Goal: Task Accomplishment & Management: Manage account settings

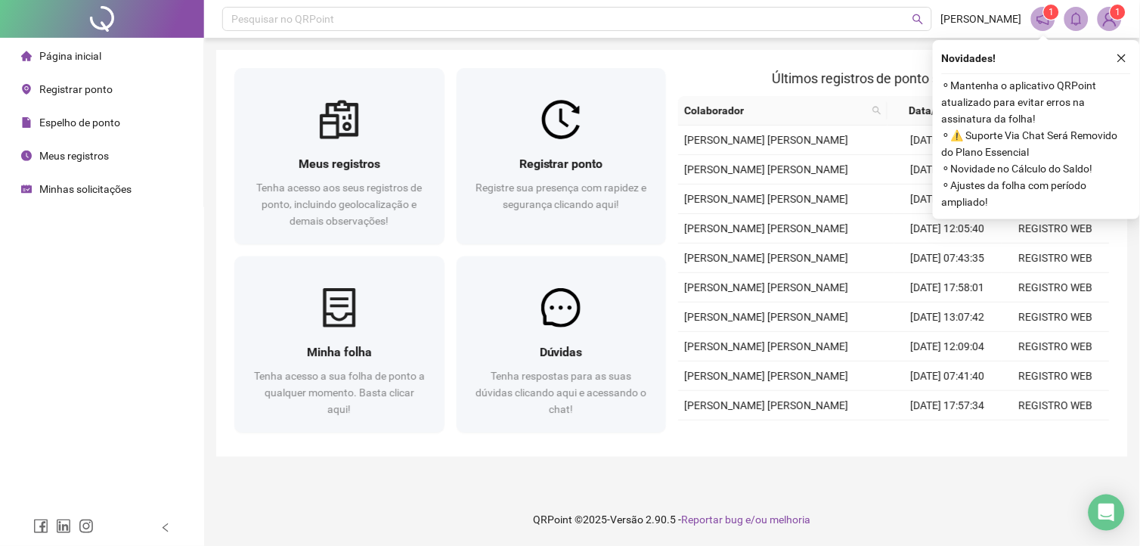
click at [1111, 17] on img at bounding box center [1109, 19] width 23 height 23
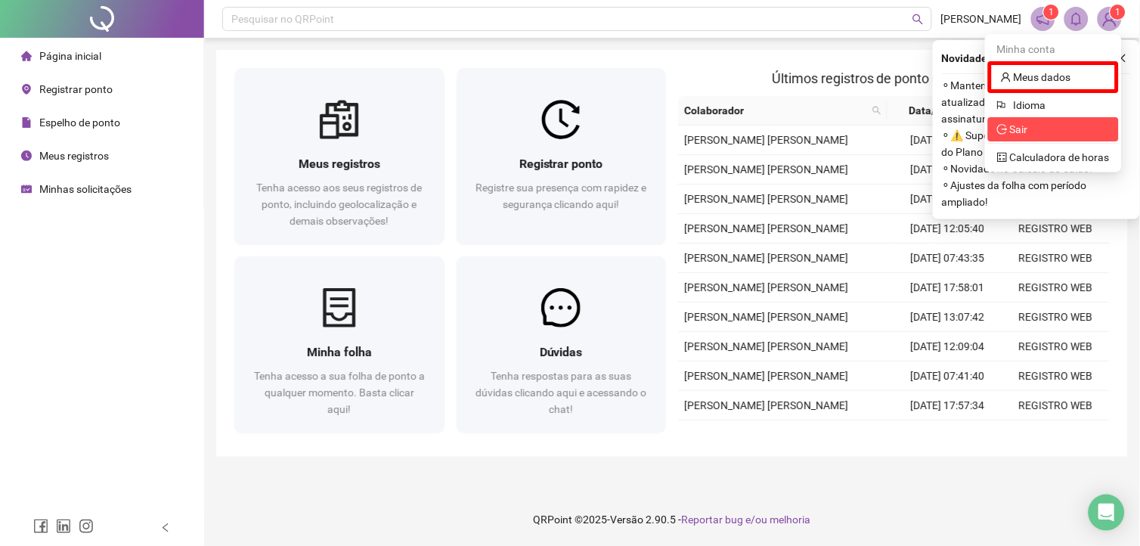
click at [1026, 132] on span "Sair" at bounding box center [1019, 129] width 18 height 12
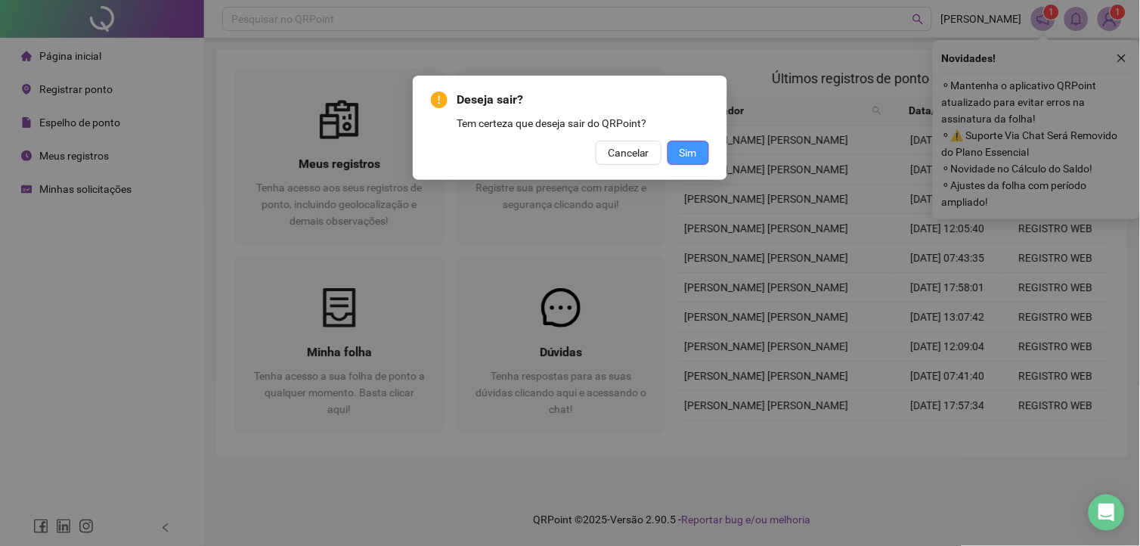
click at [701, 160] on button "Sim" at bounding box center [688, 153] width 42 height 24
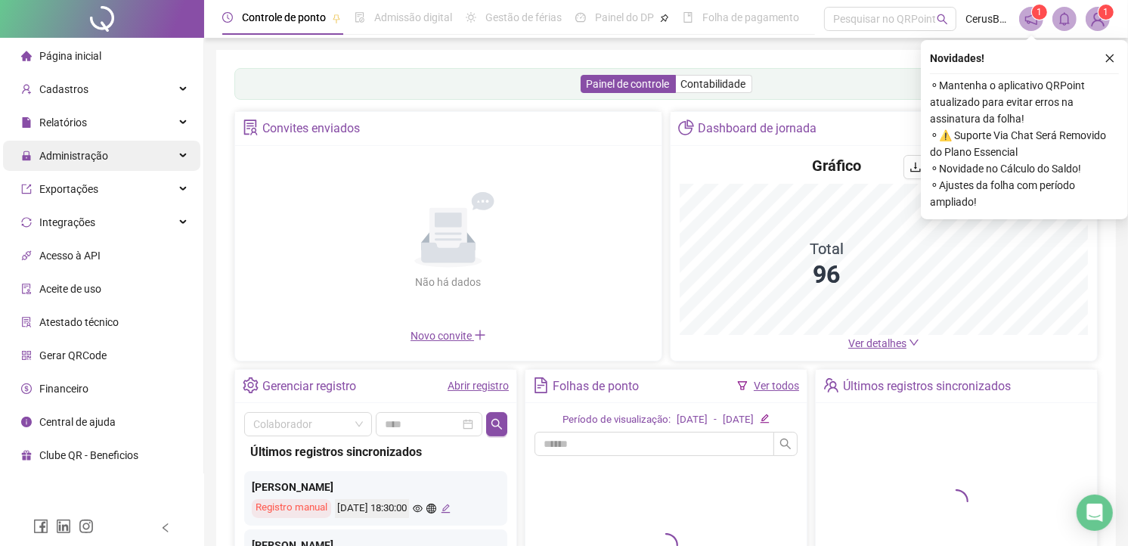
click at [92, 159] on span "Administração" at bounding box center [73, 156] width 69 height 12
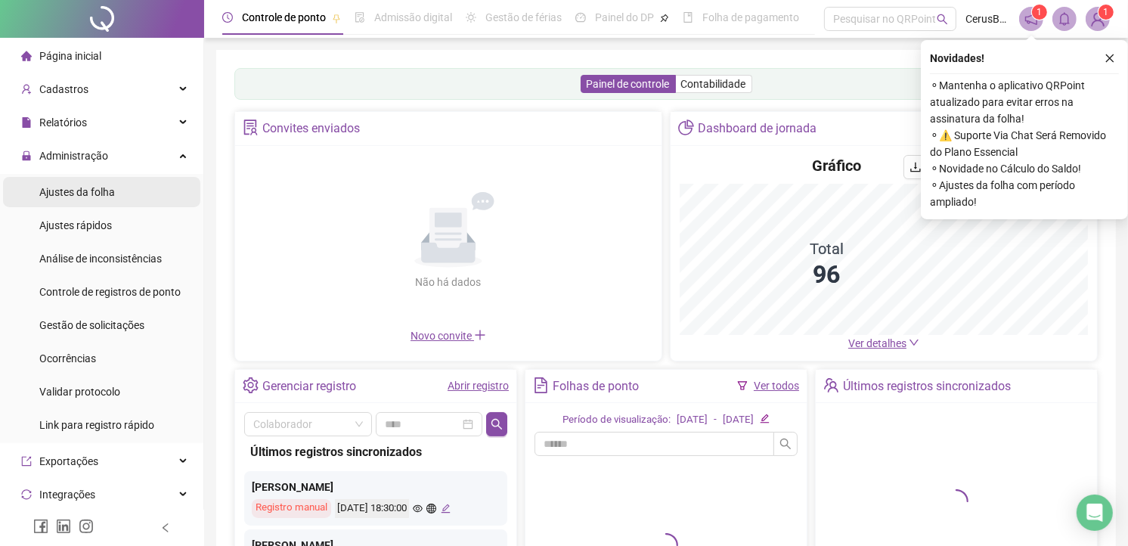
click at [99, 195] on span "Ajustes da folha" at bounding box center [77, 192] width 76 height 12
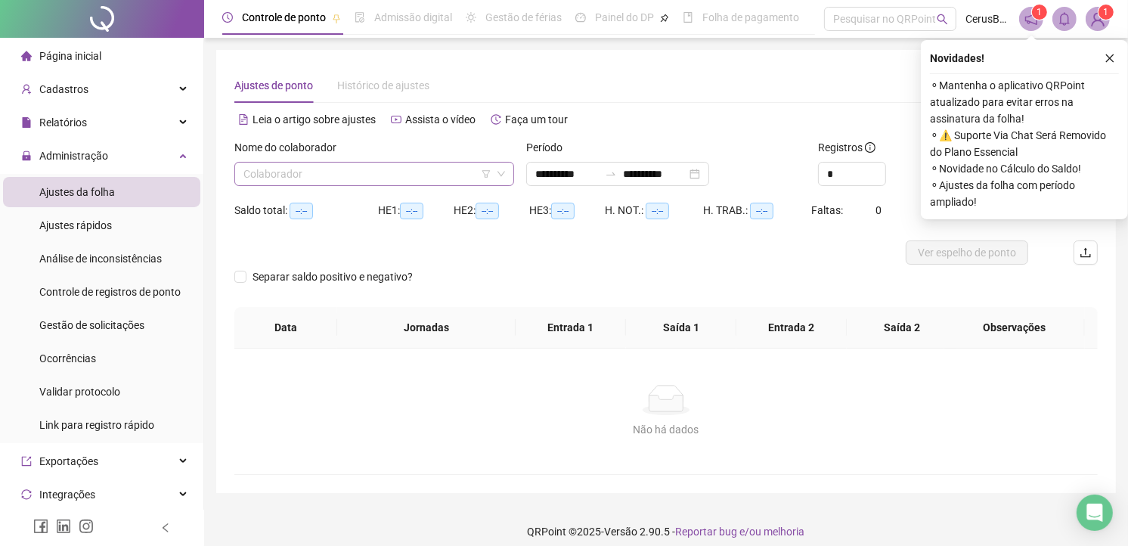
click at [327, 172] on input "search" at bounding box center [367, 174] width 248 height 23
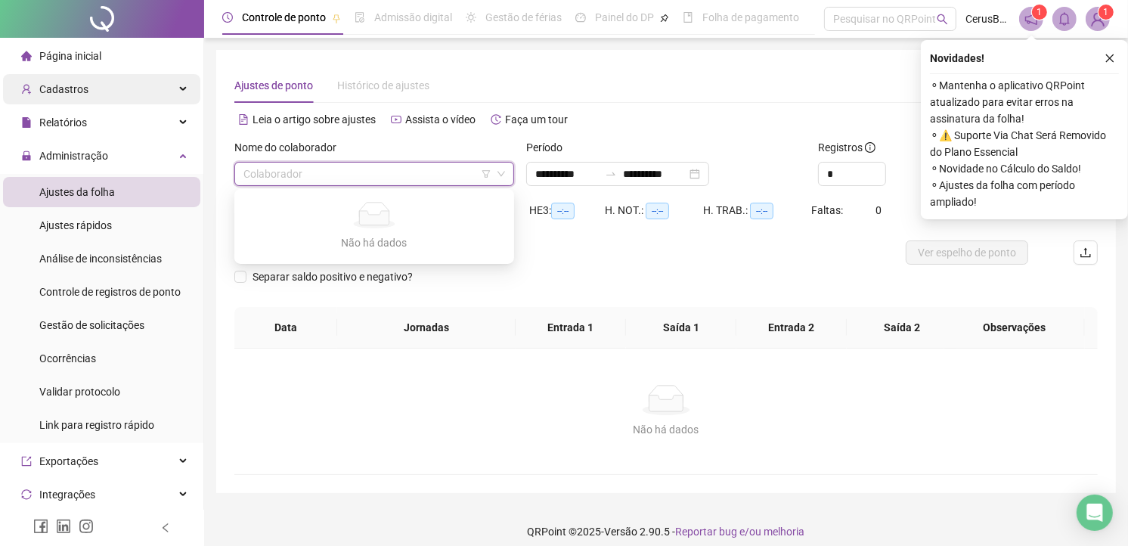
type input "**********"
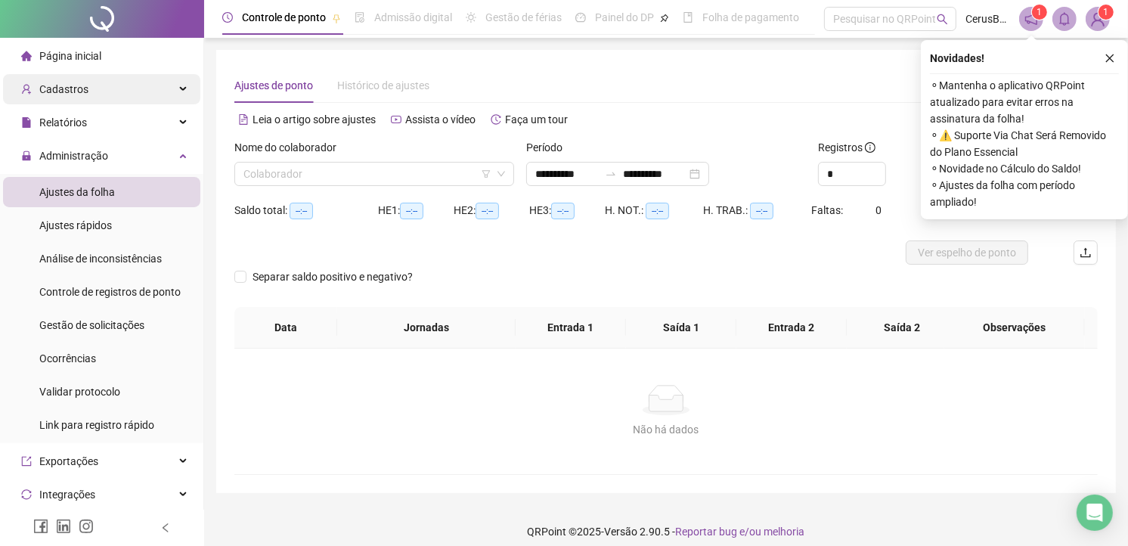
click at [80, 97] on span "Cadastros" at bounding box center [54, 89] width 67 height 30
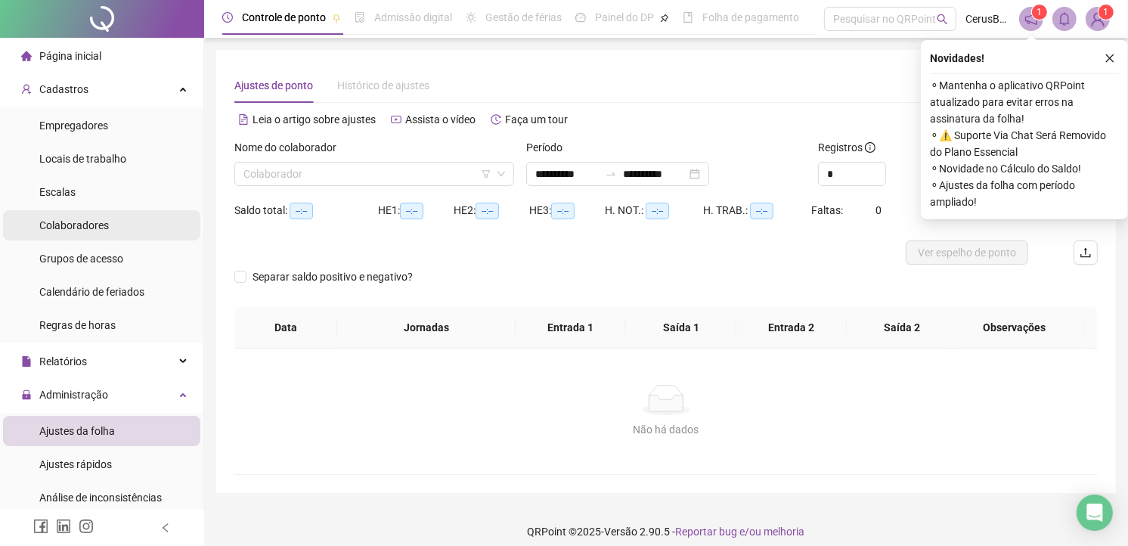
click at [101, 227] on span "Colaboradores" at bounding box center [74, 225] width 70 height 12
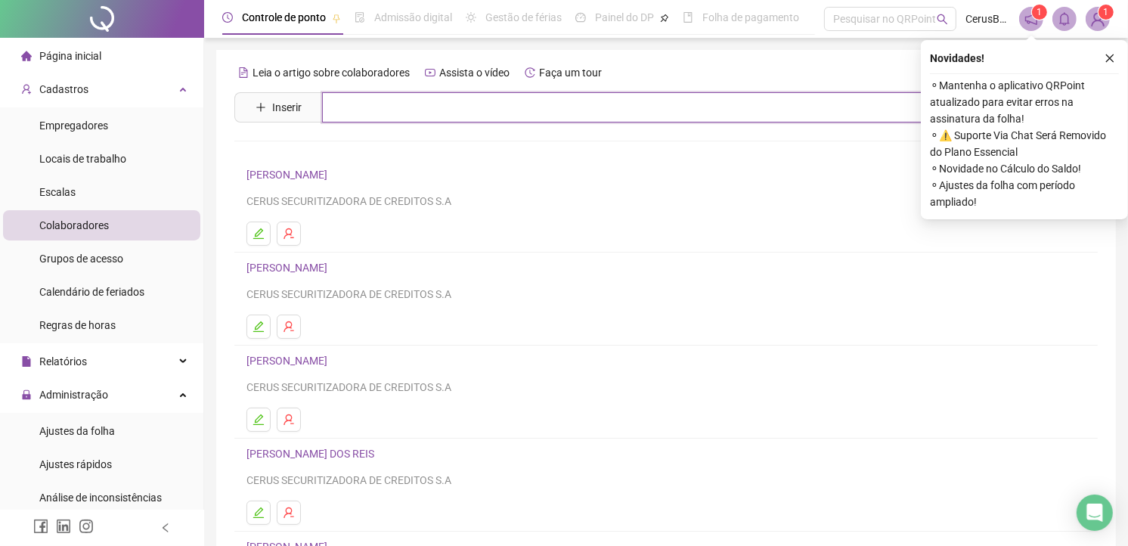
click at [423, 107] on input "text" at bounding box center [677, 107] width 710 height 30
type input "******"
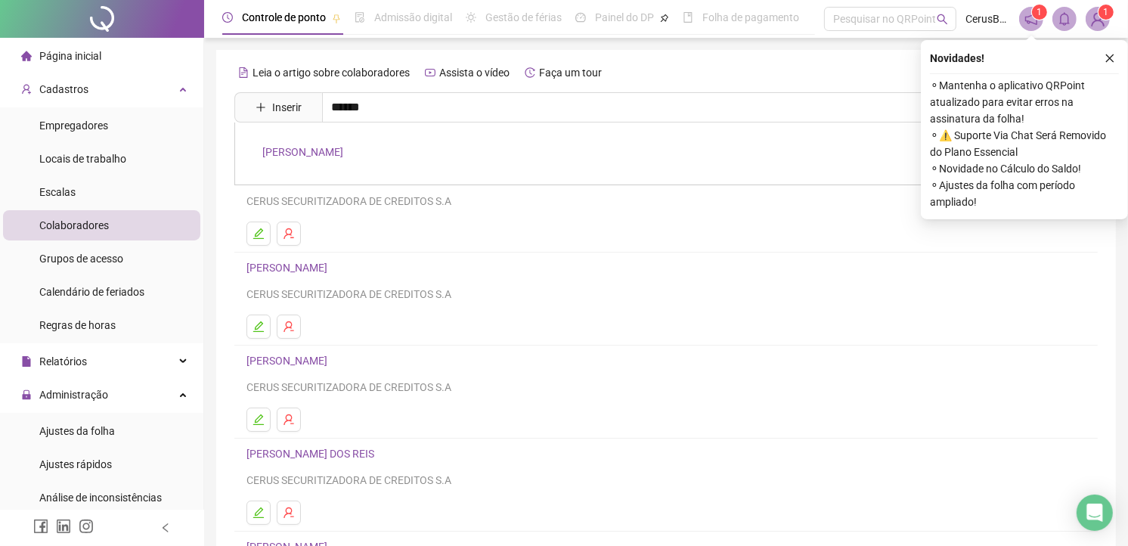
click at [343, 154] on link "SABINA NASCIMENTO DE OLIVEIRA SANTIAGO" at bounding box center [302, 152] width 81 height 12
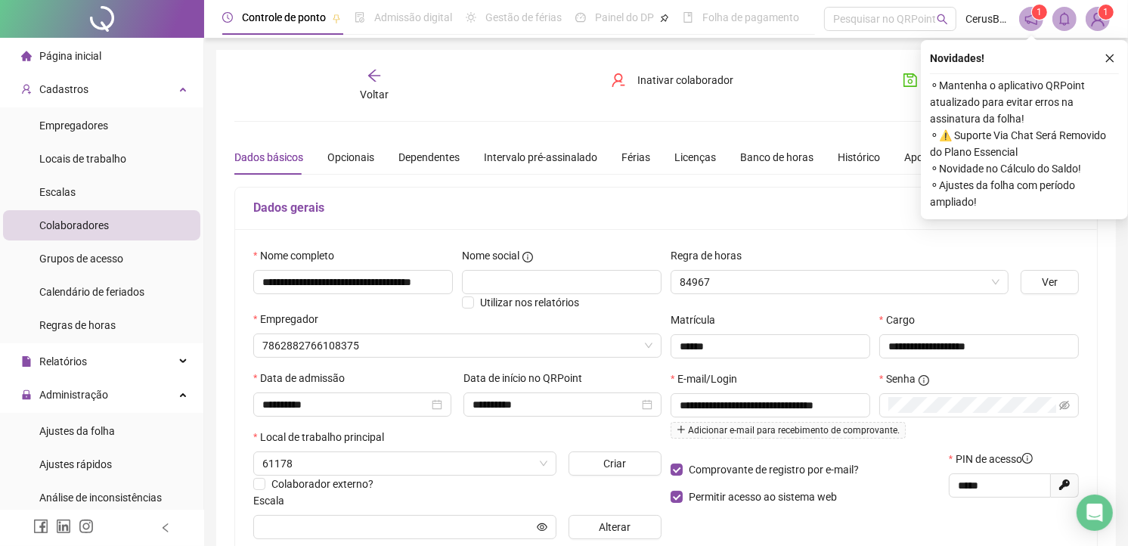
type input "**********"
click at [1113, 57] on icon "close" at bounding box center [1109, 58] width 11 height 11
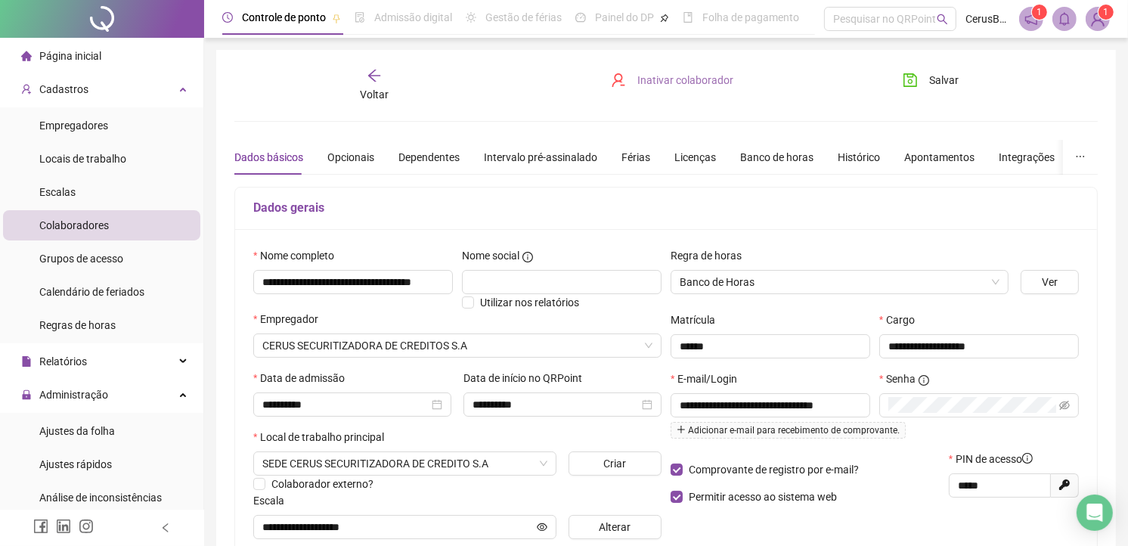
click at [667, 78] on span "Inativar colaborador" at bounding box center [686, 80] width 96 height 17
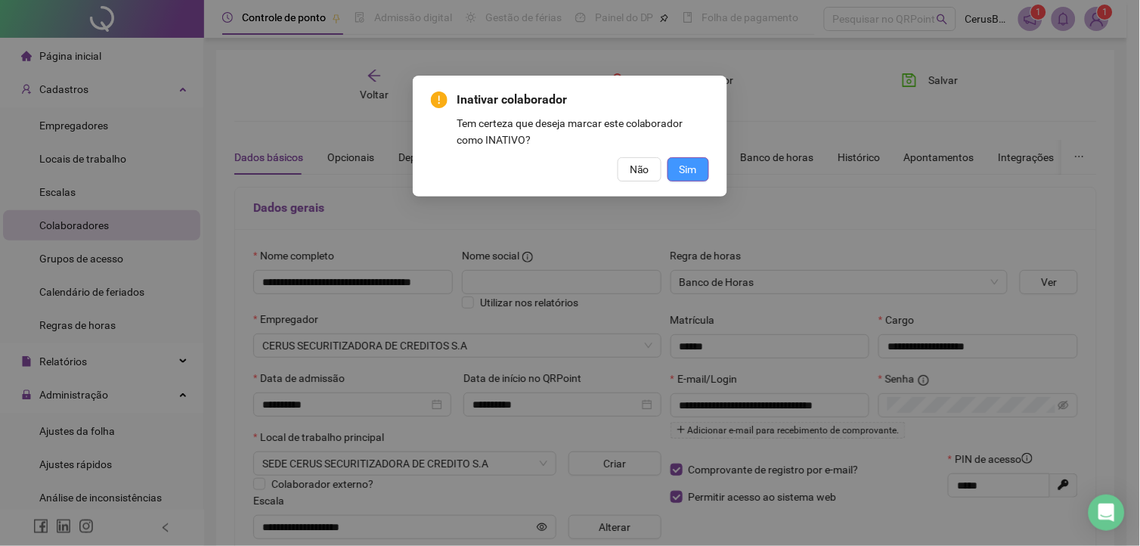
click at [698, 169] on button "Sim" at bounding box center [688, 169] width 42 height 24
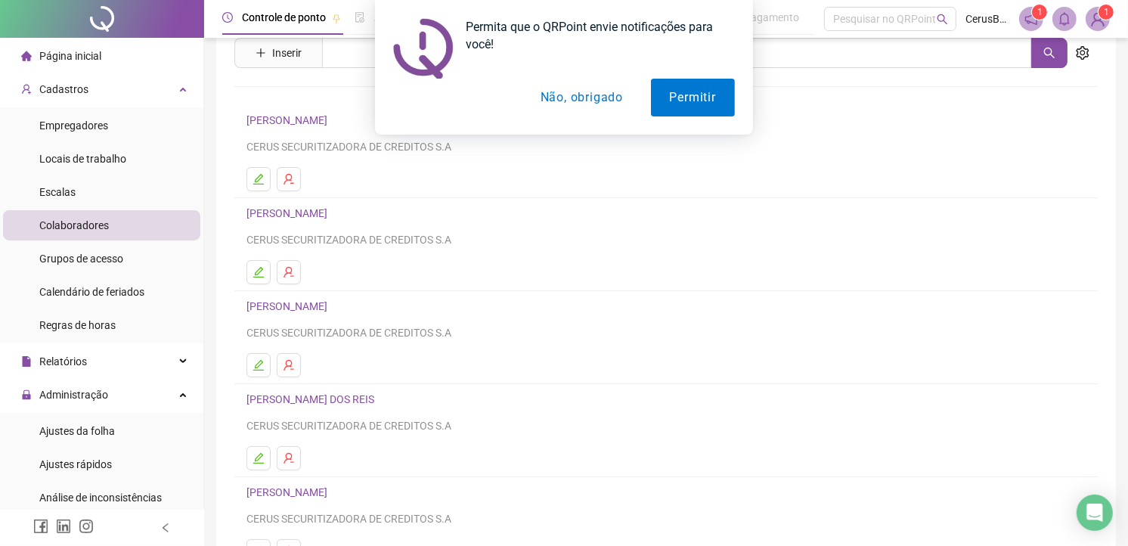
scroll to position [84, 0]
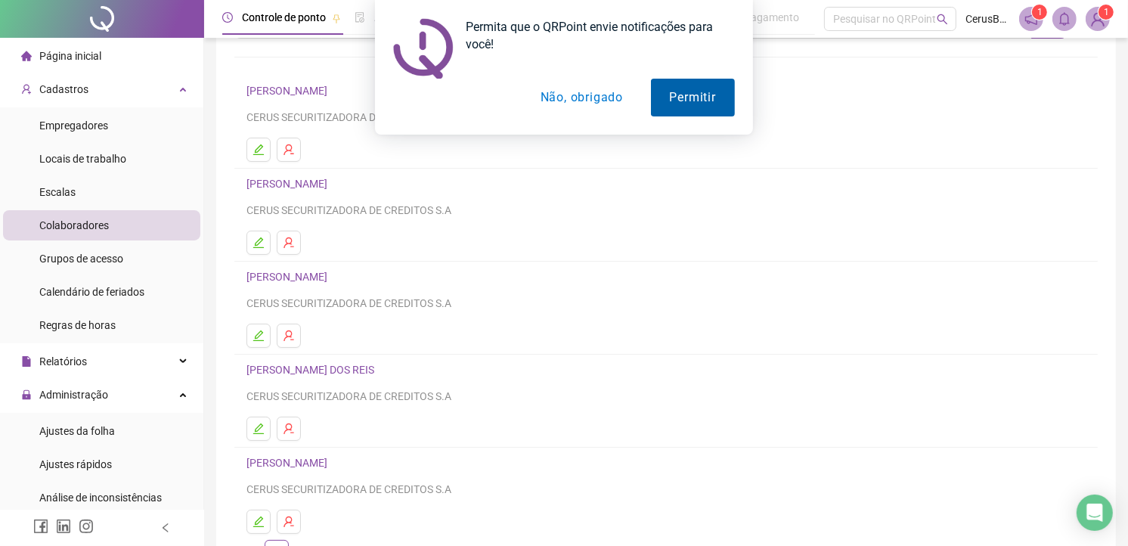
click at [707, 101] on button "Permitir" at bounding box center [693, 98] width 84 height 38
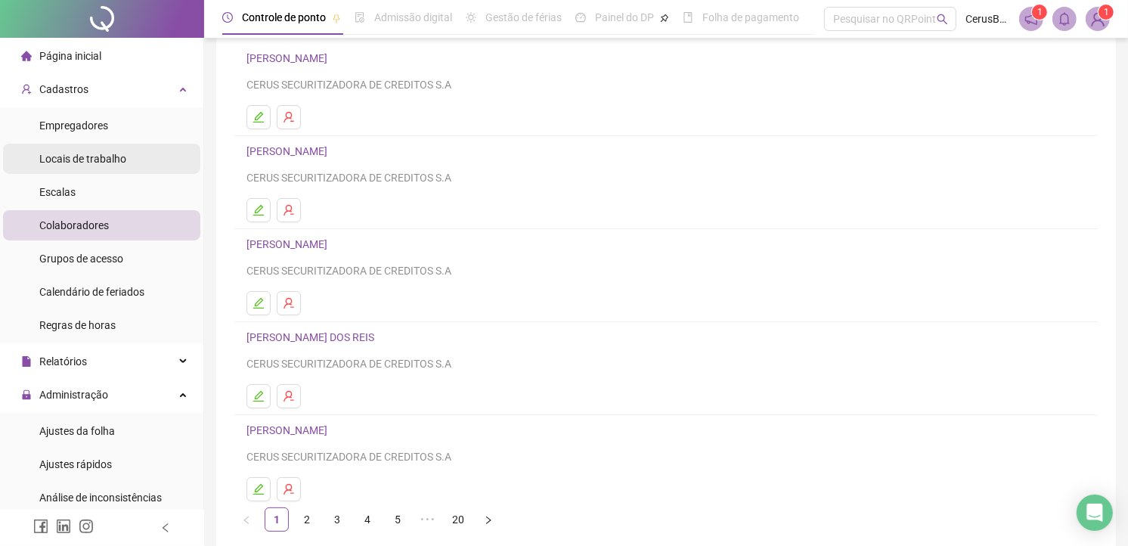
scroll to position [0, 0]
